Goal: Register for event/course

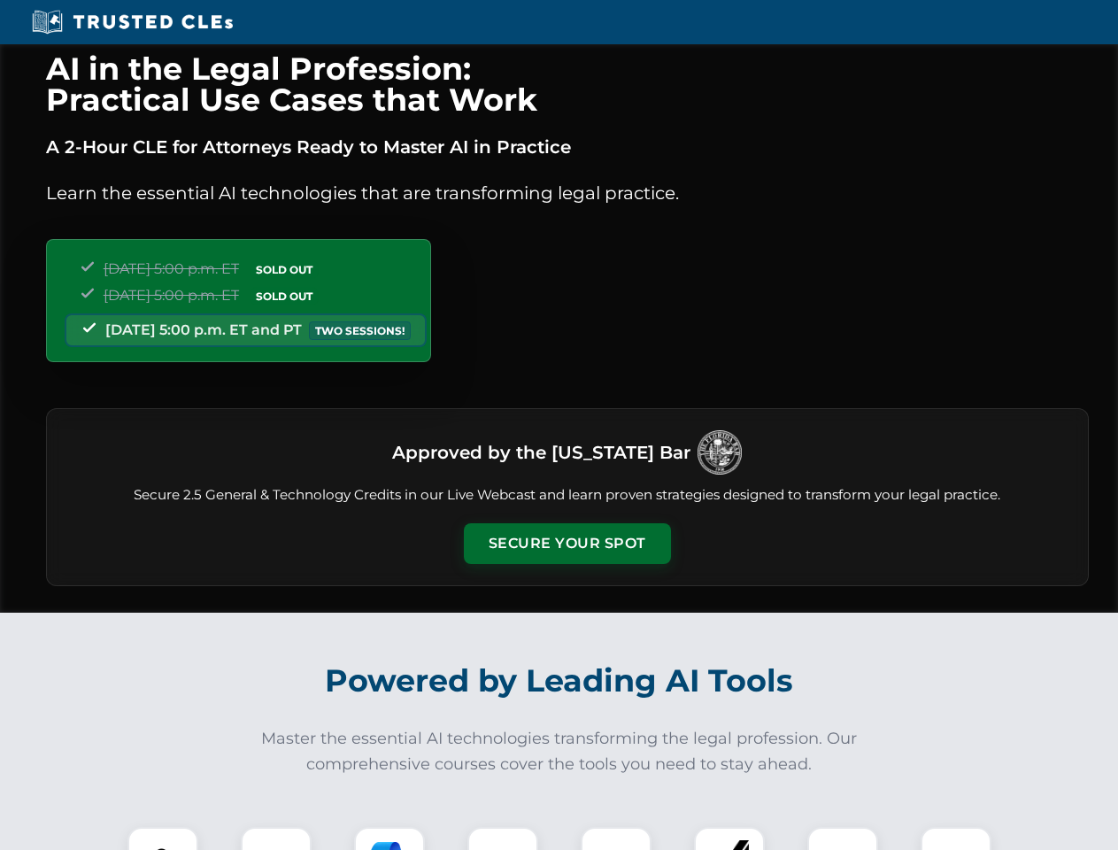
click at [566, 543] on button "Secure Your Spot" at bounding box center [567, 543] width 207 height 41
click at [163, 838] on img at bounding box center [162, 861] width 51 height 51
click at [276, 838] on div at bounding box center [276, 862] width 71 height 71
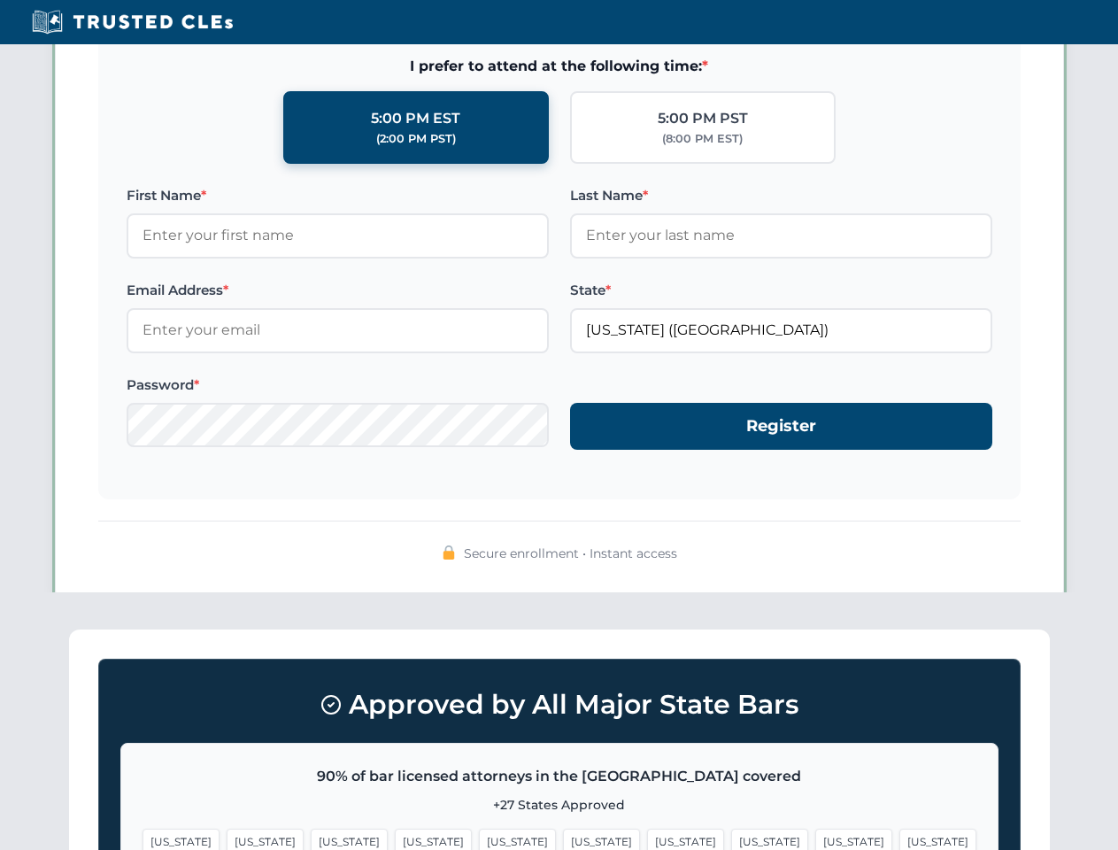
click at [815, 838] on span "[US_STATE]" at bounding box center [853, 841] width 77 height 26
